Goal: Check status: Check status

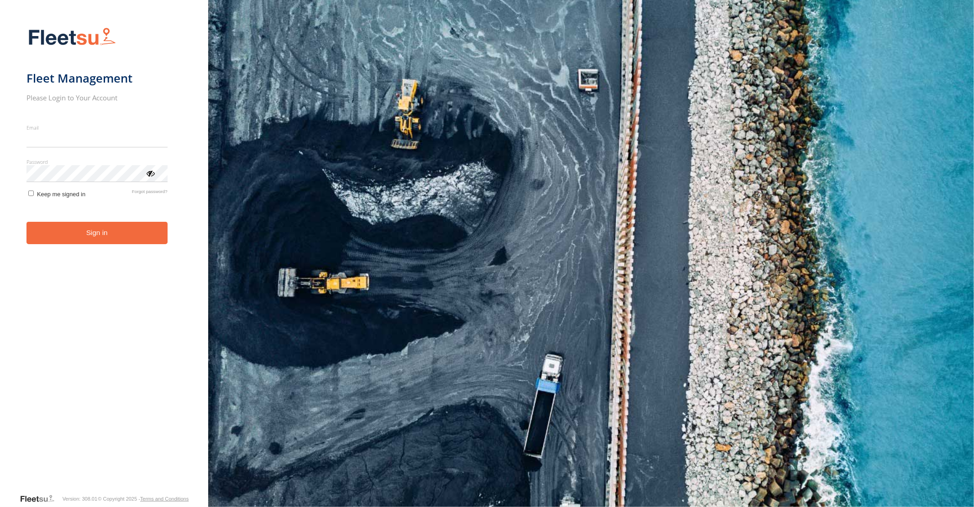
type input "**********"
click at [101, 239] on button "Sign in" at bounding box center [96, 233] width 141 height 22
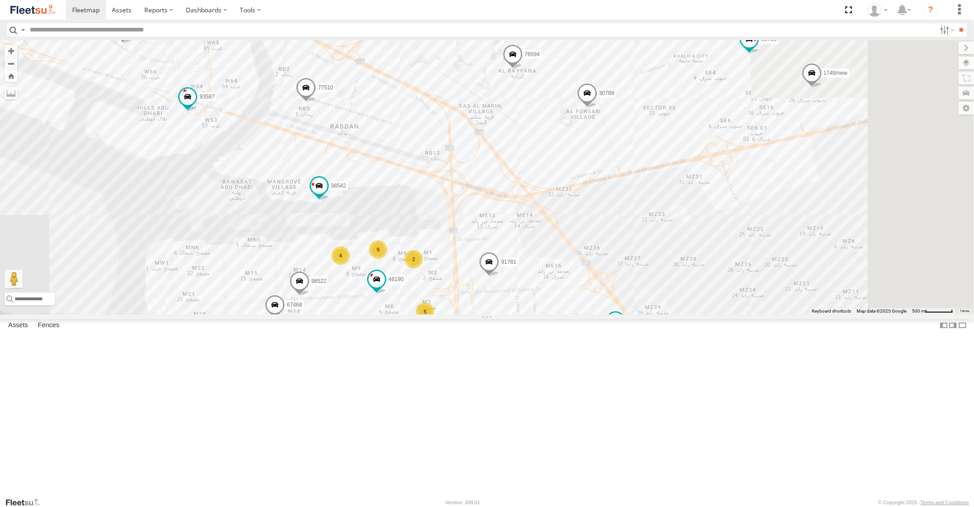
drag, startPoint x: 702, startPoint y: 298, endPoint x: 555, endPoint y: 368, distance: 162.0
click at [559, 314] on div "30427 87841 93660 38527 30426 93580 31791 73420 93591 60417 93659 81928 14737 2…" at bounding box center [487, 177] width 974 height 274
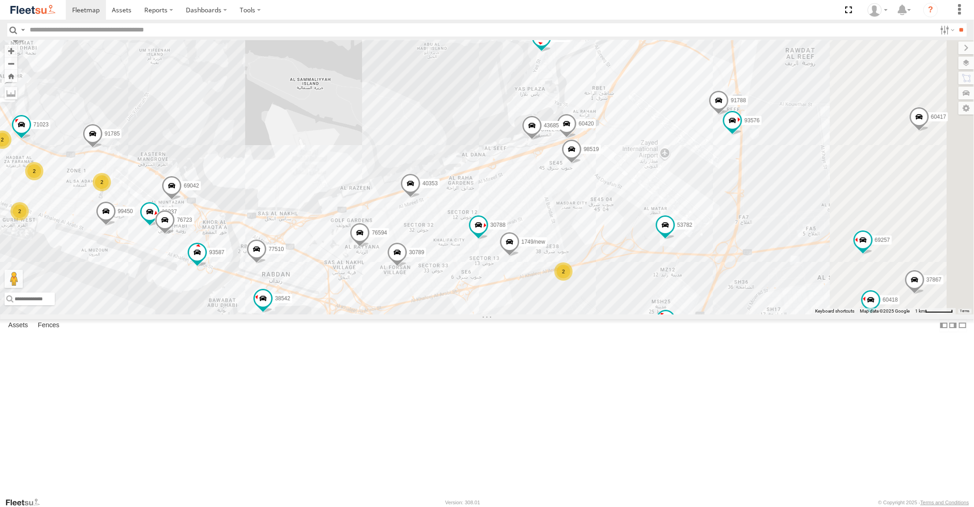
drag, startPoint x: 806, startPoint y: 185, endPoint x: 650, endPoint y: 327, distance: 210.4
click at [657, 314] on div "30427 87841 93660 38527 30426 93580 31791 73420 93591 60417 93659 81928 14737 2…" at bounding box center [487, 177] width 974 height 274
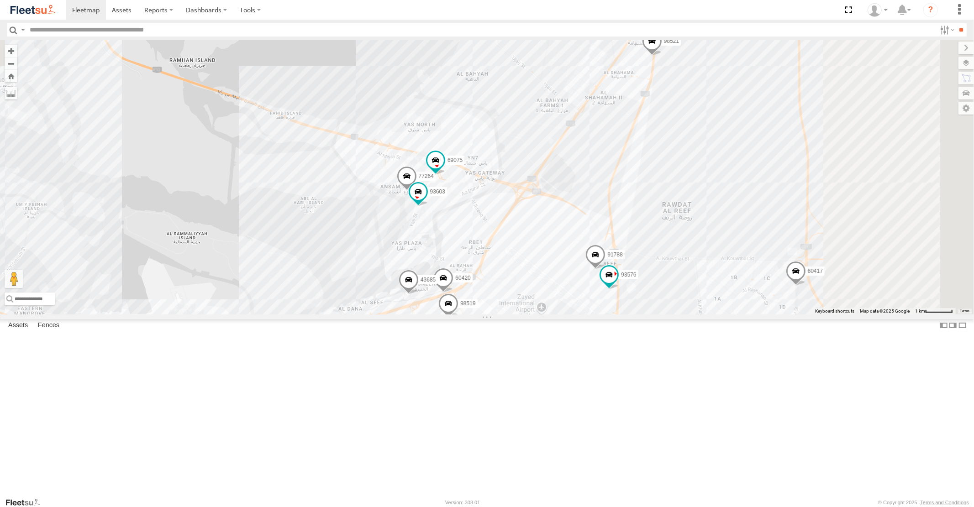
drag, startPoint x: 672, startPoint y: 237, endPoint x: 620, endPoint y: 306, distance: 86.8
click at [624, 301] on div "30427 87841 93660 38527 30426 93580 31791 73420 93591 60417 93659 81928 14737 2…" at bounding box center [487, 177] width 974 height 274
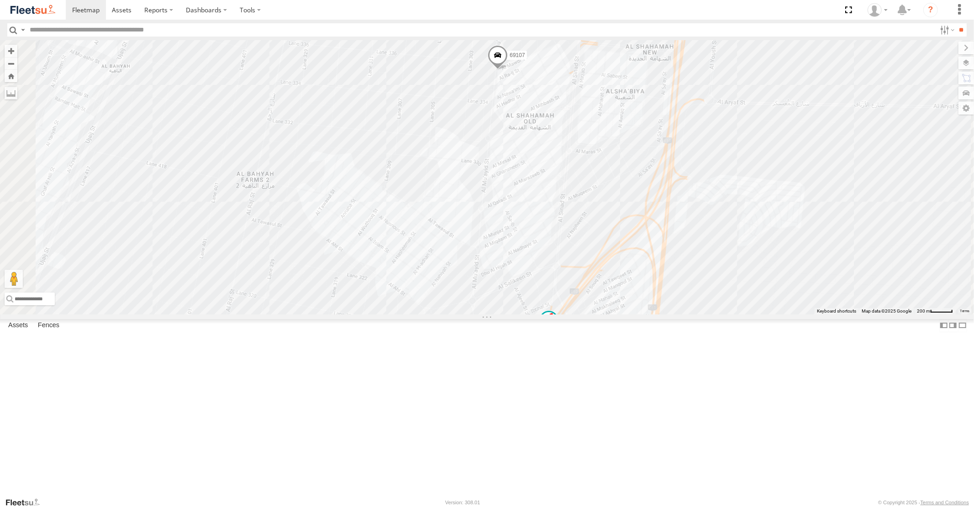
click at [508, 70] on span at bounding box center [498, 58] width 20 height 25
drag, startPoint x: 650, startPoint y: 332, endPoint x: 645, endPoint y: 230, distance: 102.4
click at [645, 230] on div "30427 87841 93660 38527 30426 93580 31791 73420 93591 60417 93659 81928 14737 2…" at bounding box center [487, 177] width 974 height 274
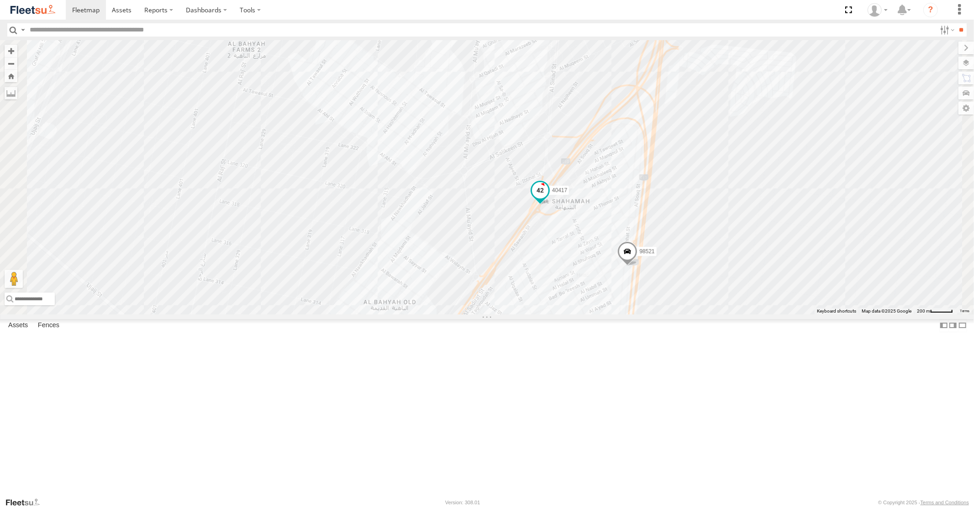
click at [549, 199] on span at bounding box center [540, 191] width 16 height 16
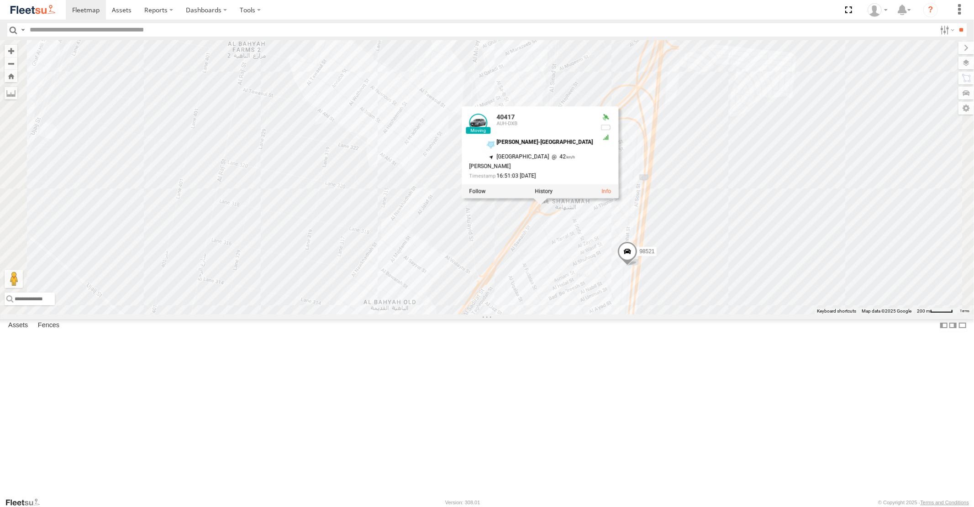
drag, startPoint x: 628, startPoint y: 308, endPoint x: 592, endPoint y: 254, distance: 64.4
click at [592, 254] on div "30427 87841 93660 38527 30426 93580 31791 73420 93591 60417 93659 81928 14737 2…" at bounding box center [487, 177] width 974 height 274
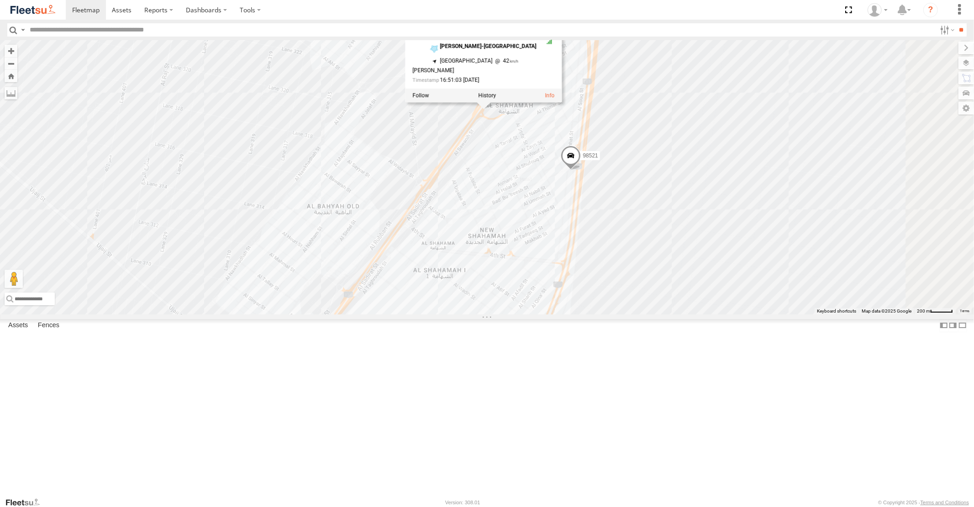
click at [581, 170] on span at bounding box center [571, 158] width 20 height 25
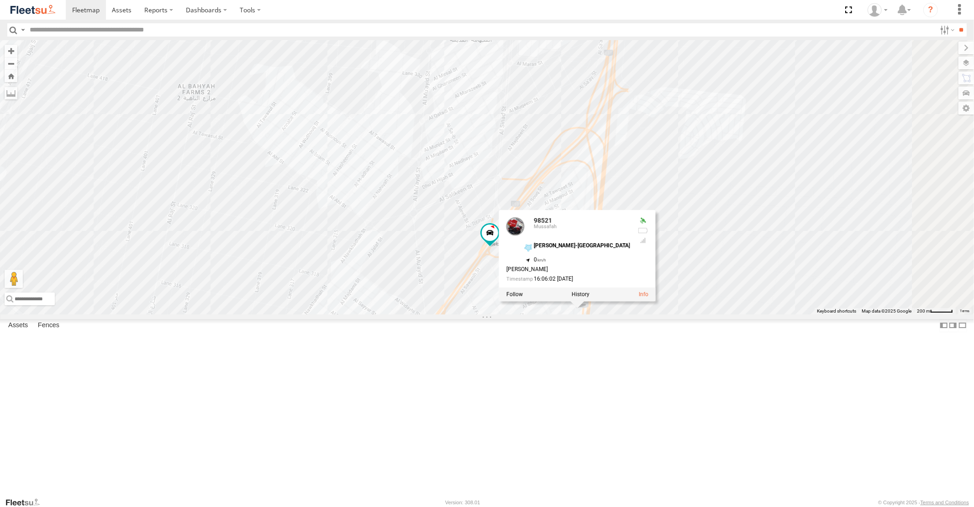
drag, startPoint x: 537, startPoint y: 202, endPoint x: 545, endPoint y: 356, distance: 154.2
click at [545, 314] on div "30427 87841 93660 38527 30426 93580 31791 73420 93591 60417 93659 81928 14737 2…" at bounding box center [487, 177] width 974 height 274
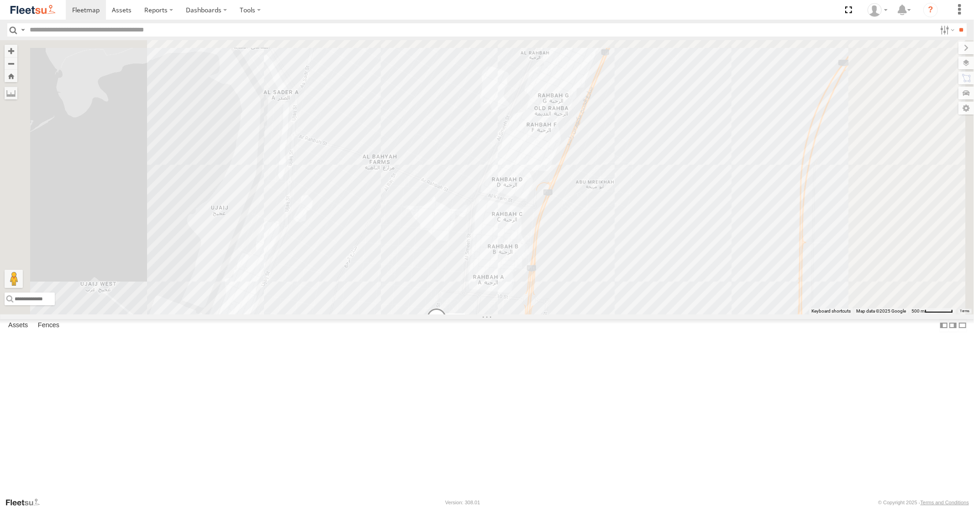
drag, startPoint x: 770, startPoint y: 172, endPoint x: 677, endPoint y: 339, distance: 191.5
click at [679, 314] on div "30427 87841 93660 38527 30426 93580 31791 73420 93591 60417 93659 81928 14737 2…" at bounding box center [487, 177] width 974 height 274
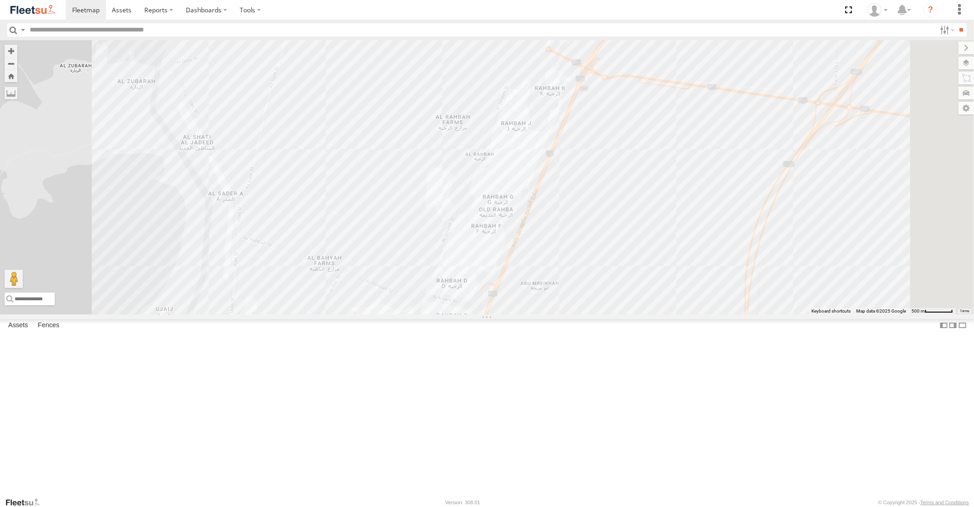
drag, startPoint x: 748, startPoint y: 192, endPoint x: 591, endPoint y: 427, distance: 282.1
click at [601, 314] on div "30427 87841 93660 38527 30426 93580 31791 73420 93591 60417 93659 81928 14737 2…" at bounding box center [487, 177] width 974 height 274
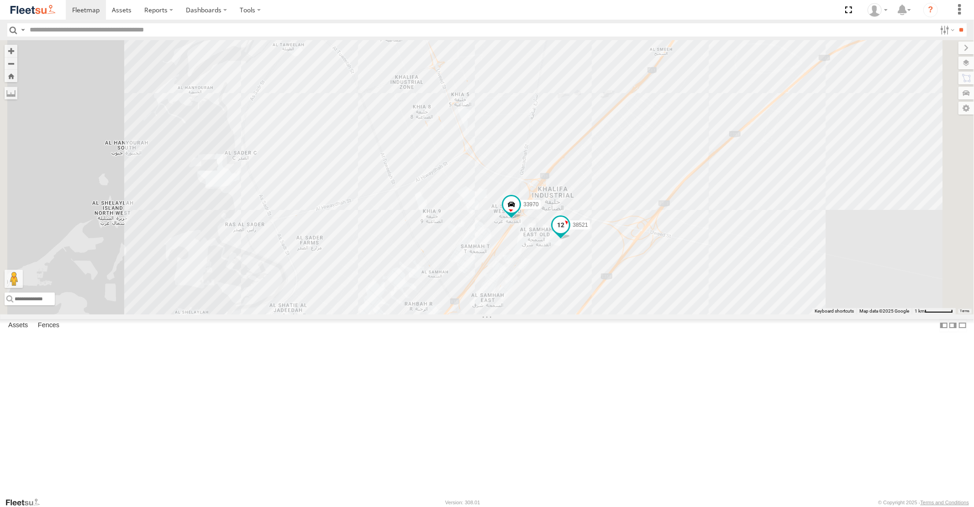
click at [569, 233] on span at bounding box center [561, 225] width 16 height 16
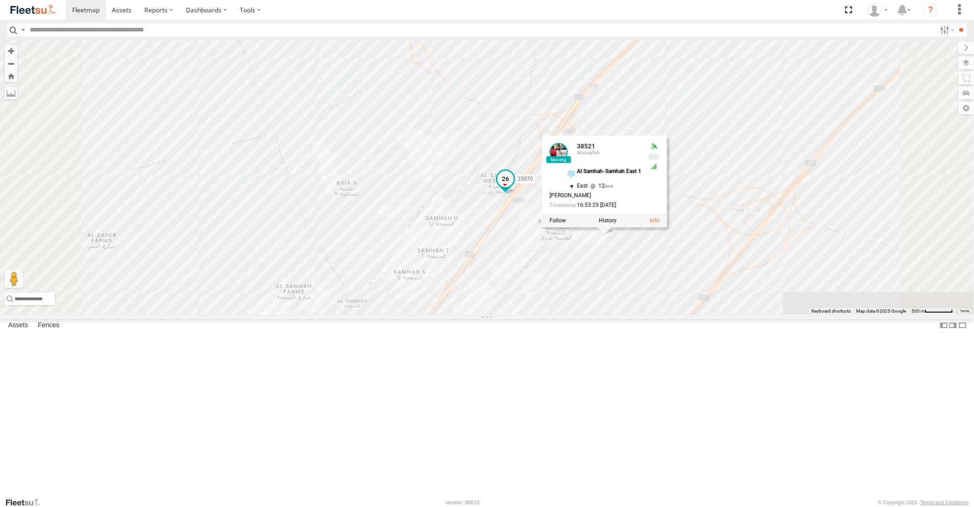
click at [514, 188] on span at bounding box center [505, 179] width 16 height 16
